Goal: Transaction & Acquisition: Download file/media

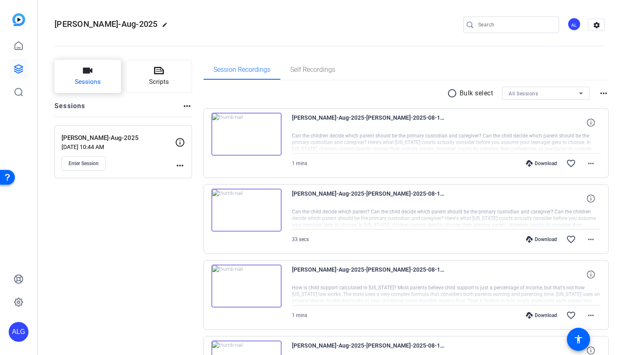
click at [86, 78] on span "Sessions" at bounding box center [88, 82] width 26 height 10
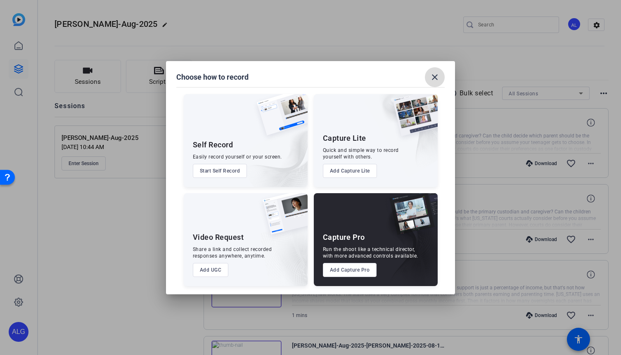
click at [440, 76] on span at bounding box center [435, 77] width 20 height 20
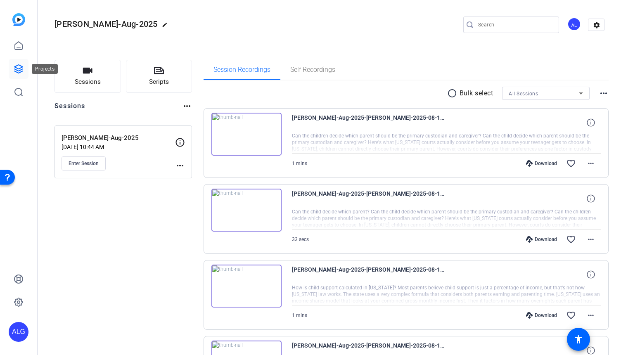
click at [19, 69] on icon at bounding box center [19, 69] width 10 height 10
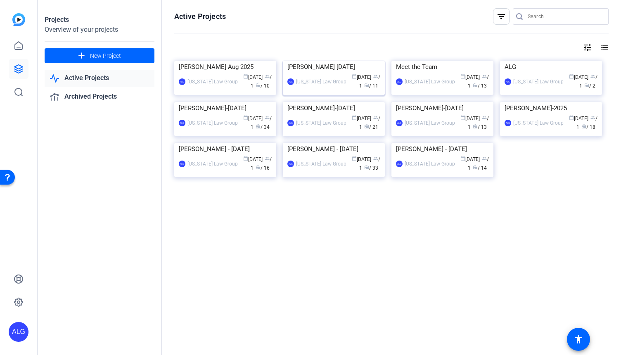
click at [302, 61] on img at bounding box center [334, 61] width 102 height 0
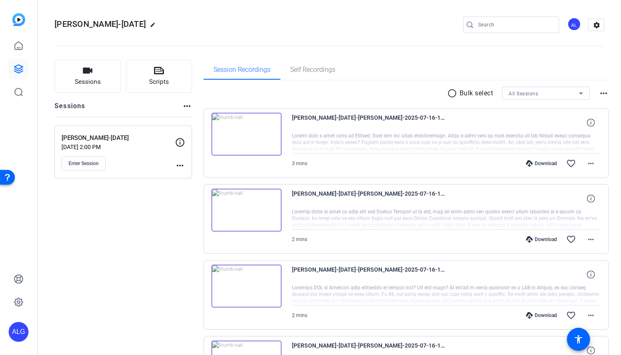
click at [535, 162] on div "Download" at bounding box center [541, 163] width 39 height 7
click at [535, 240] on div "Download" at bounding box center [541, 239] width 39 height 7
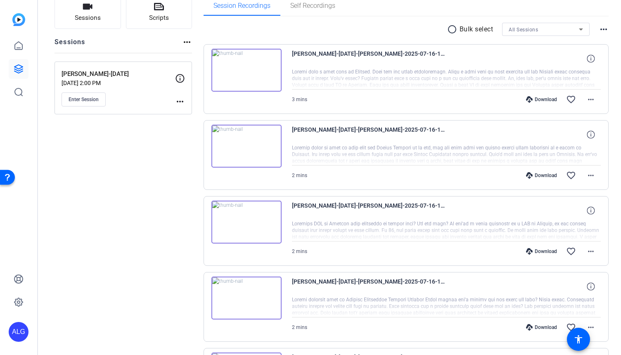
scroll to position [71, 0]
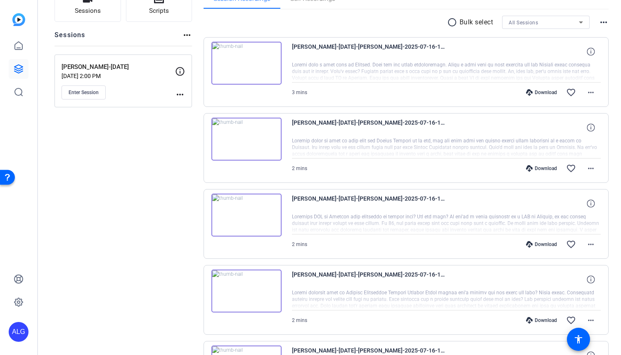
click at [533, 245] on div "Download" at bounding box center [541, 244] width 39 height 7
click at [335, 22] on div "radio_button_unchecked Bulk select All Sessions more_horiz" at bounding box center [407, 22] width 406 height 13
